Goal: Task Accomplishment & Management: Use online tool/utility

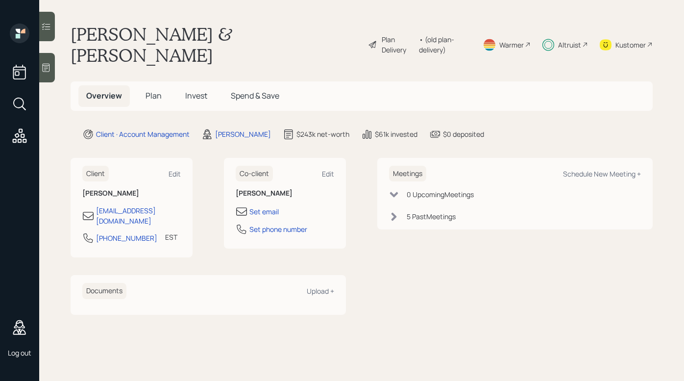
click at [25, 104] on icon at bounding box center [20, 104] width 18 height 18
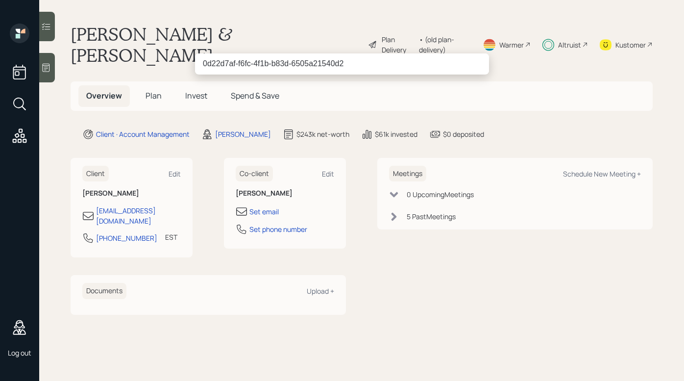
type input "0d22d7af-f6fc-4f1b-b83d-6505a21540d2"
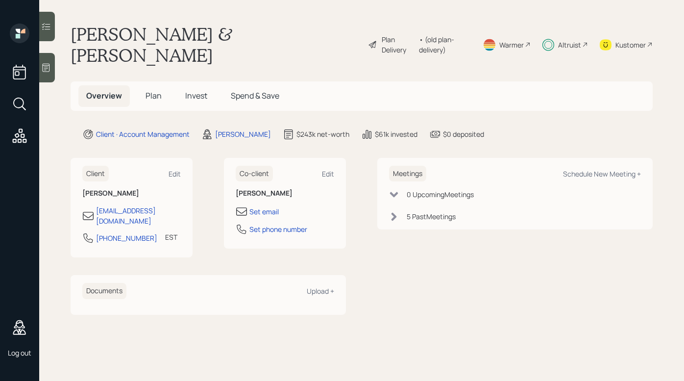
click at [321, 18] on div "0d22d7af-f6fc-4f1b-b83d-6505a21540d2" at bounding box center [342, 190] width 684 height 381
click at [24, 102] on icon at bounding box center [20, 104] width 18 height 18
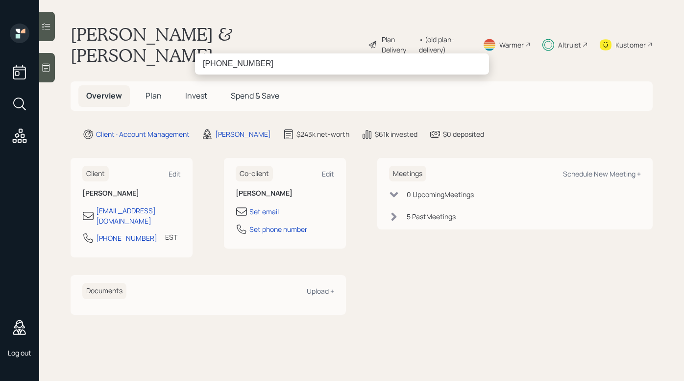
type input "(772) 834-8517"
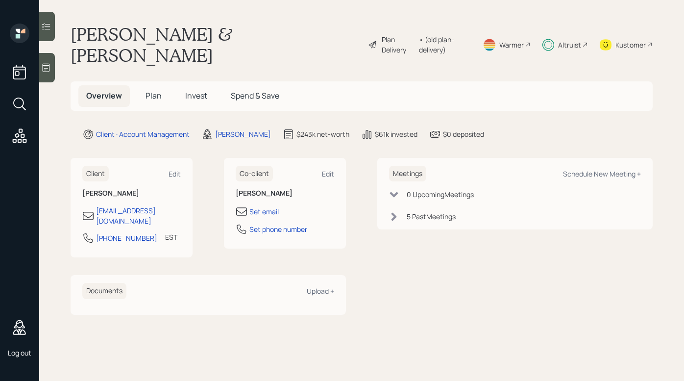
click at [273, 25] on div "(772) 834-8517" at bounding box center [342, 190] width 684 height 381
click at [26, 96] on icon at bounding box center [20, 104] width 18 height 18
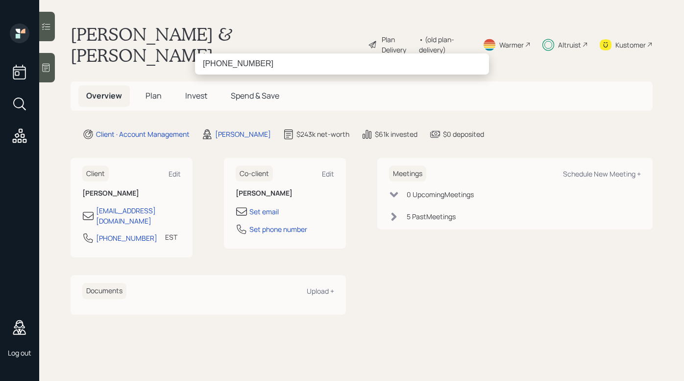
type input "(772) 834-8517"
